Goal: Navigation & Orientation: Find specific page/section

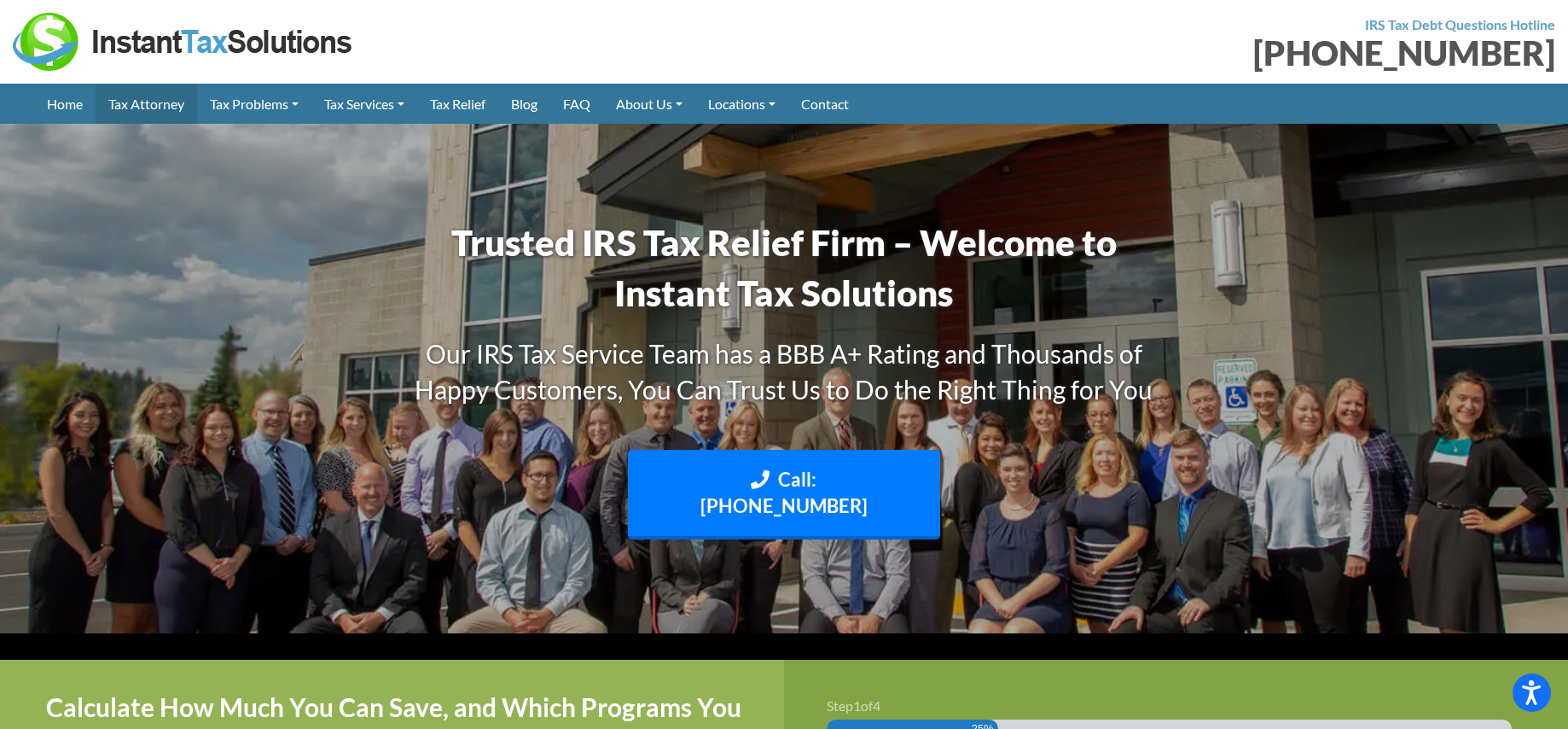
click at [135, 103] on link "Tax Attorney" at bounding box center [146, 104] width 101 height 41
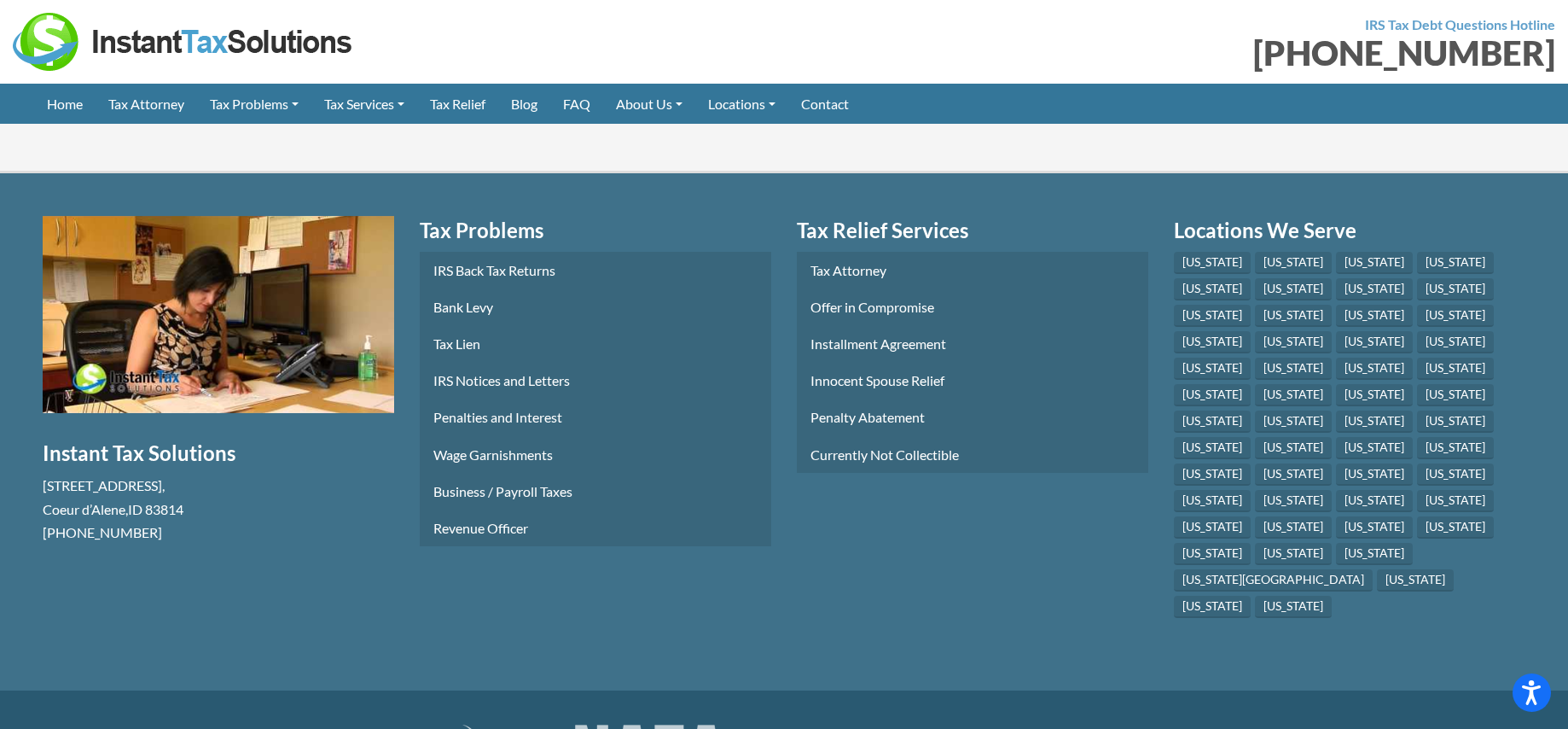
scroll to position [7359, 0]
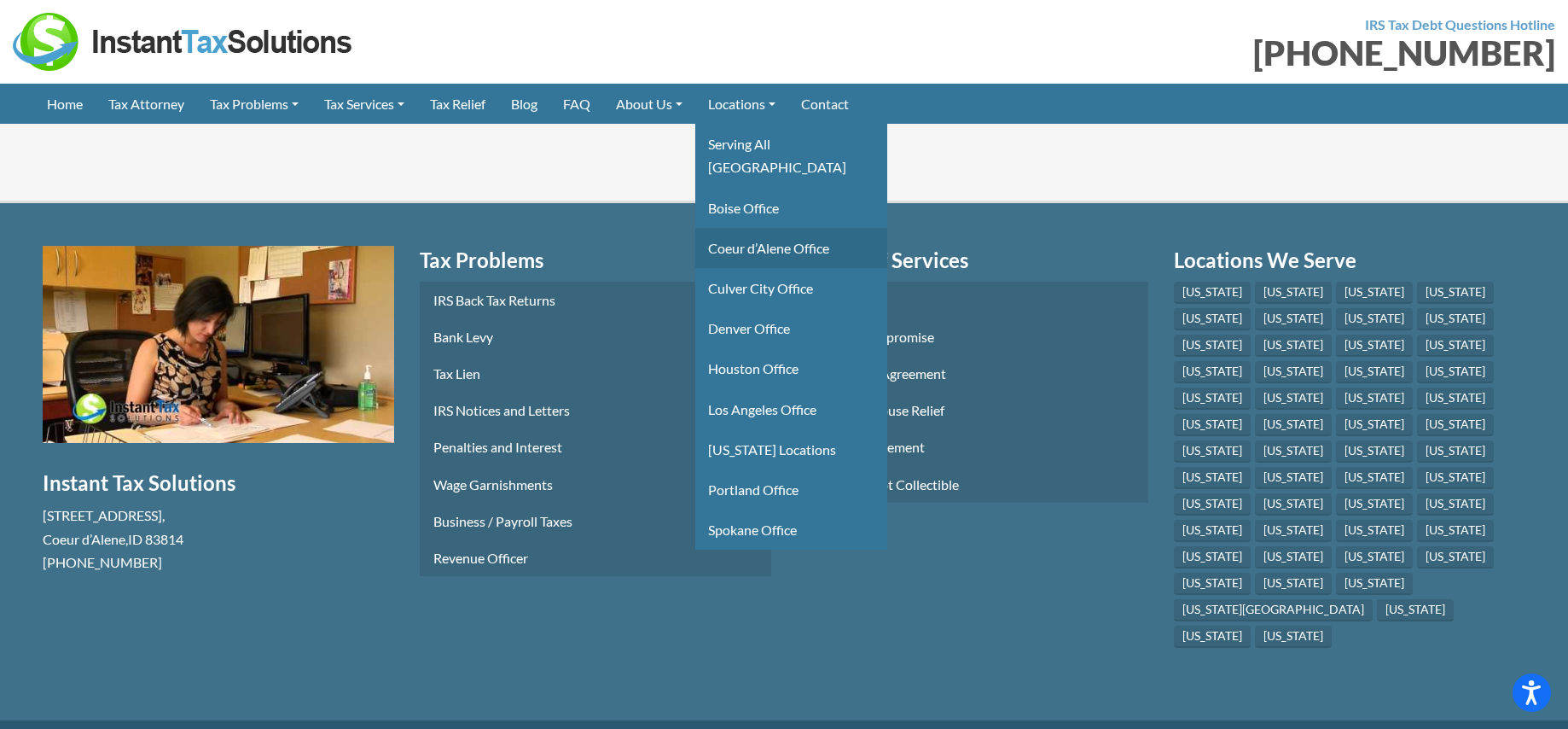
click at [779, 228] on link "Coeur d’Alene Office" at bounding box center [791, 248] width 192 height 41
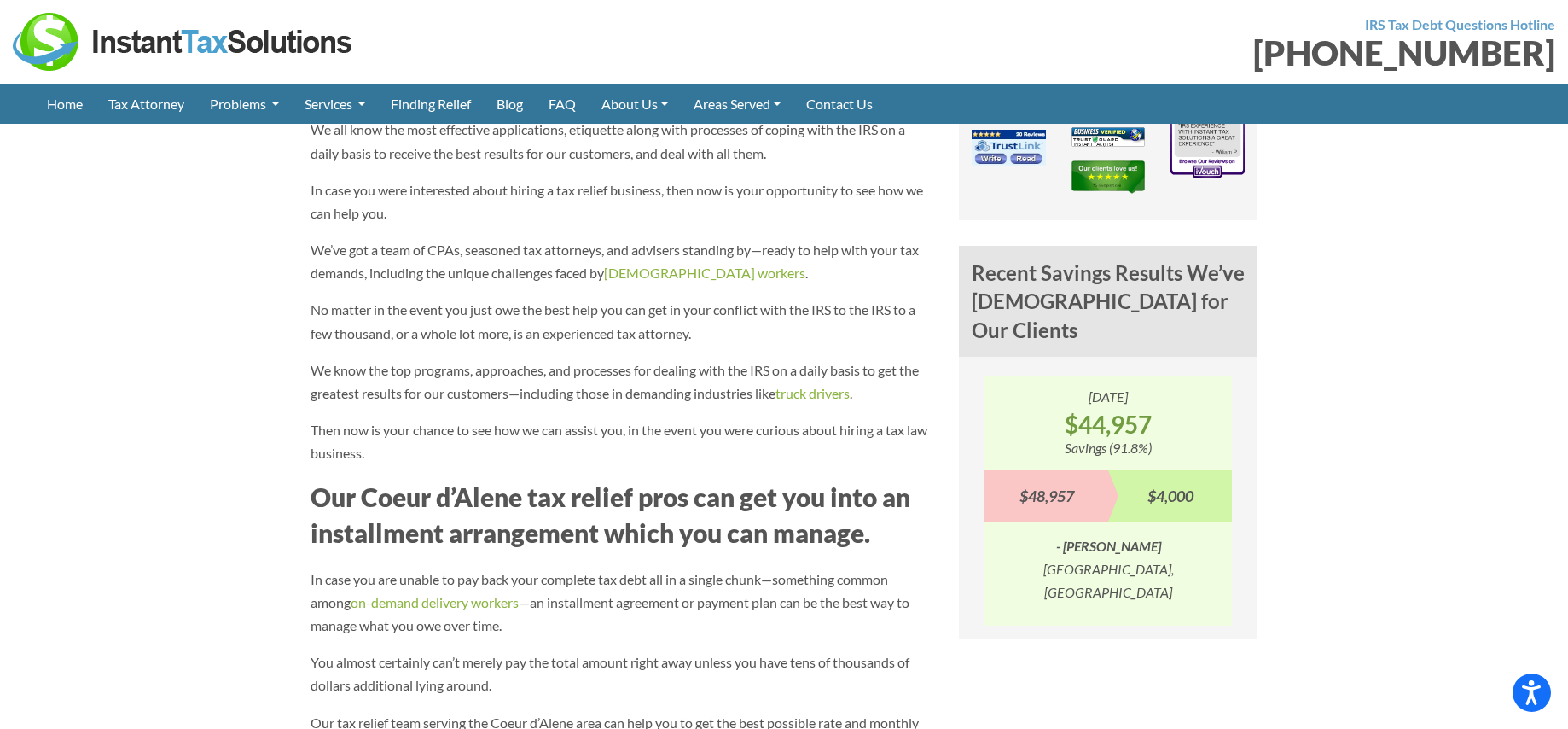
scroll to position [1365, 0]
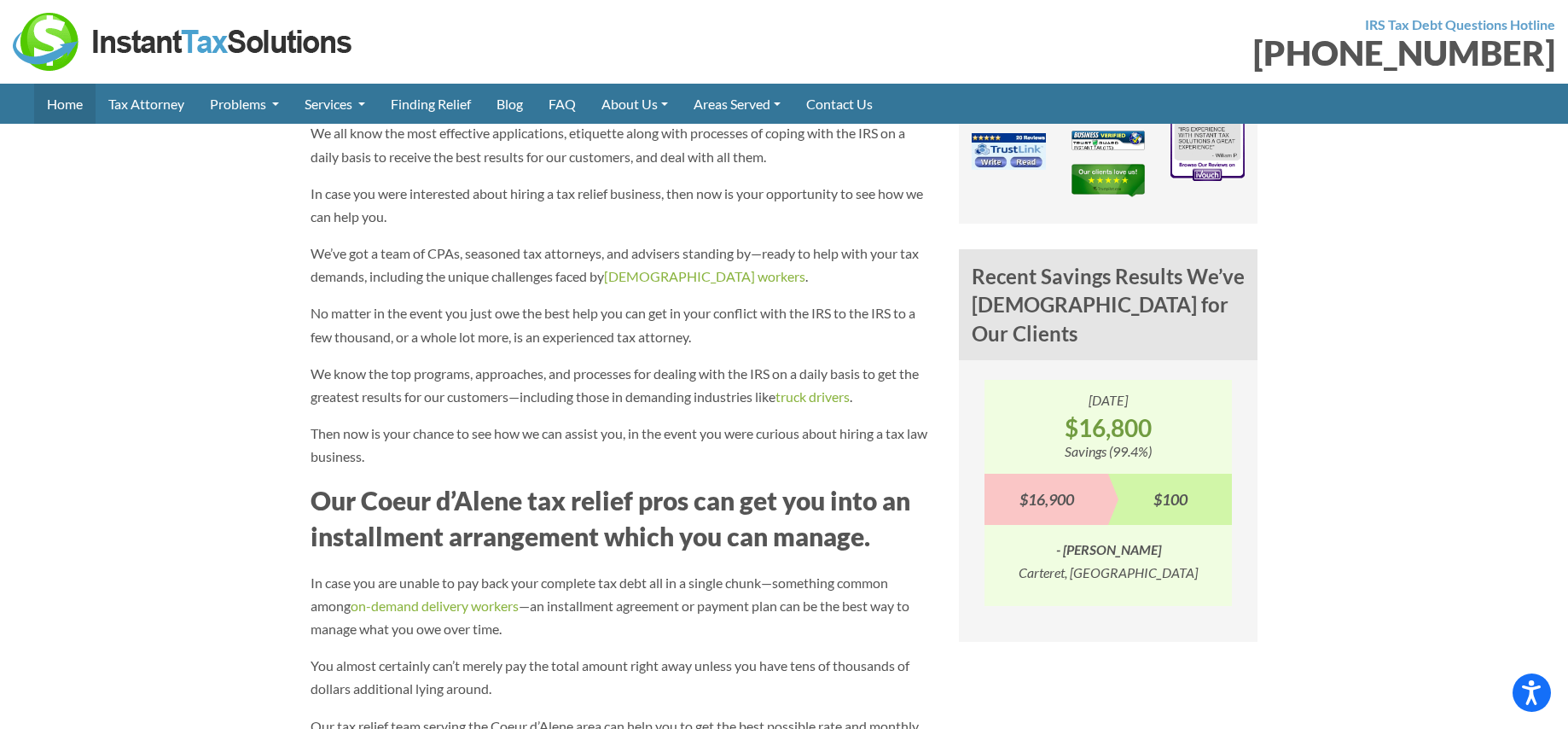
click at [65, 92] on link "Home" at bounding box center [65, 104] width 62 height 41
